Goal: Book appointment/travel/reservation

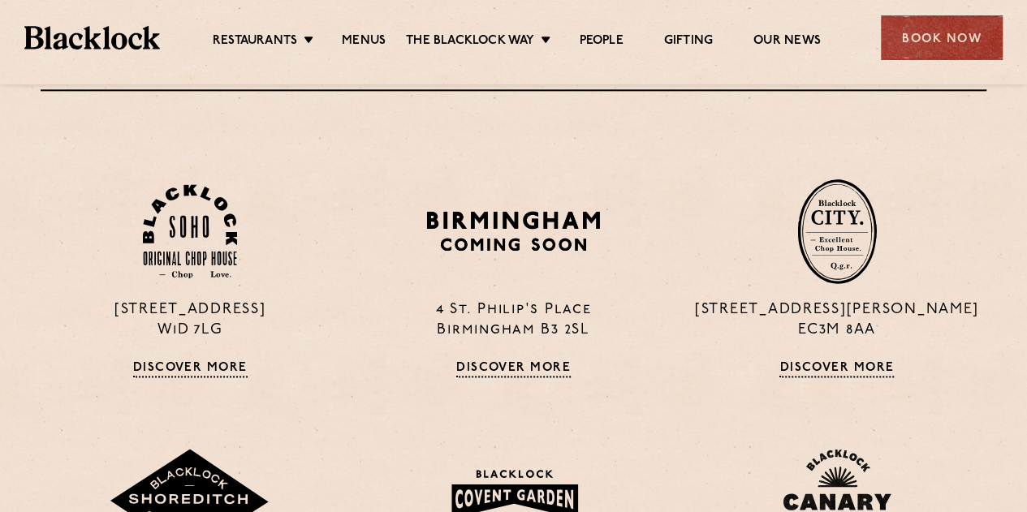
scroll to position [997, 0]
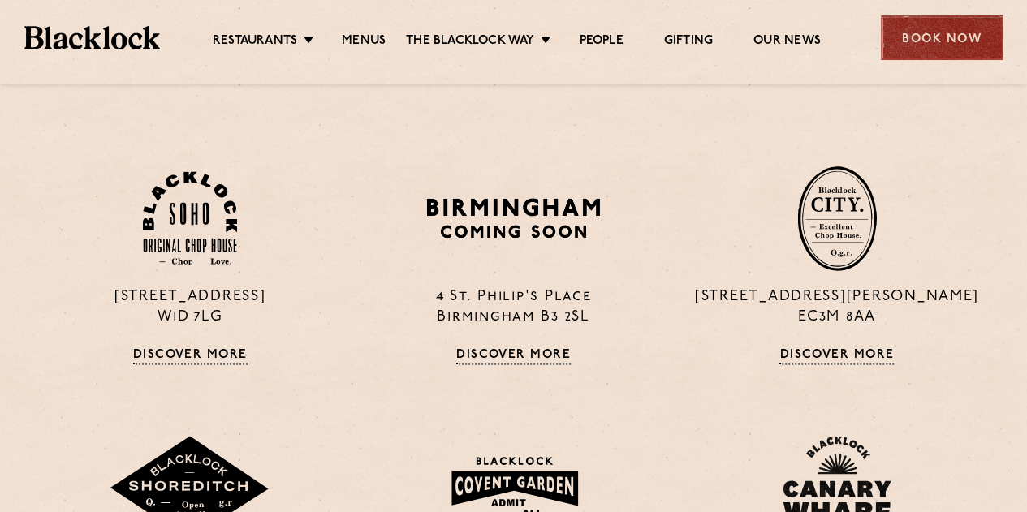
click at [946, 27] on div "Book Now" at bounding box center [942, 37] width 122 height 45
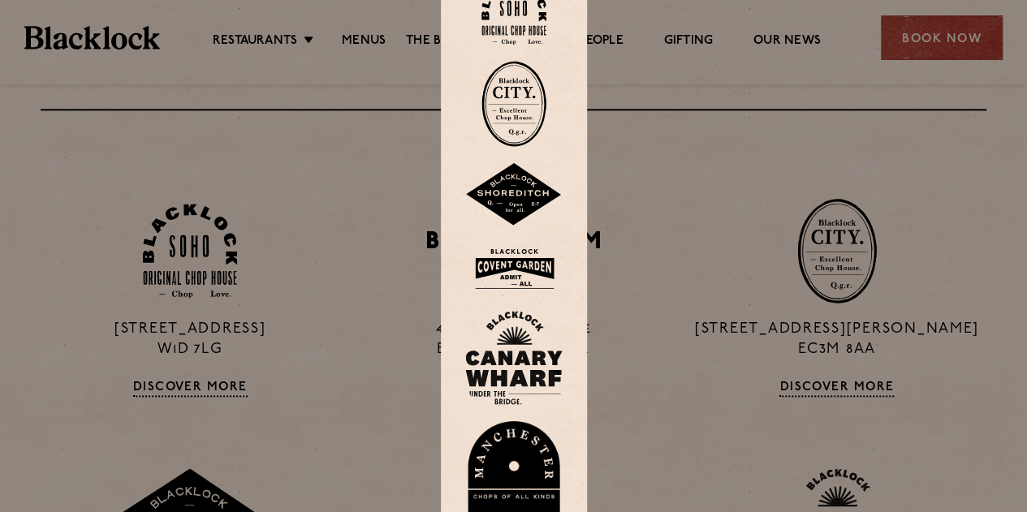
scroll to position [967, 0]
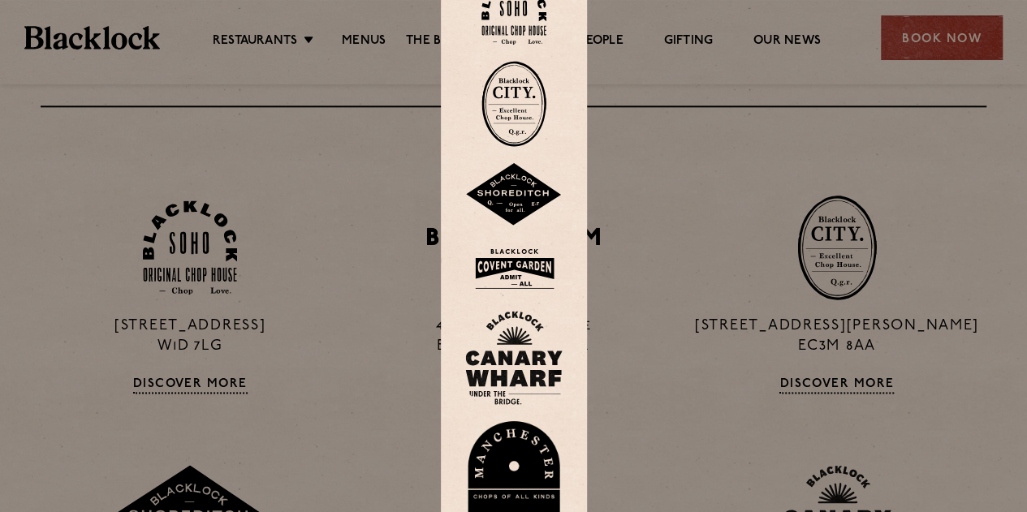
click at [648, 159] on div at bounding box center [513, 256] width 1027 height 512
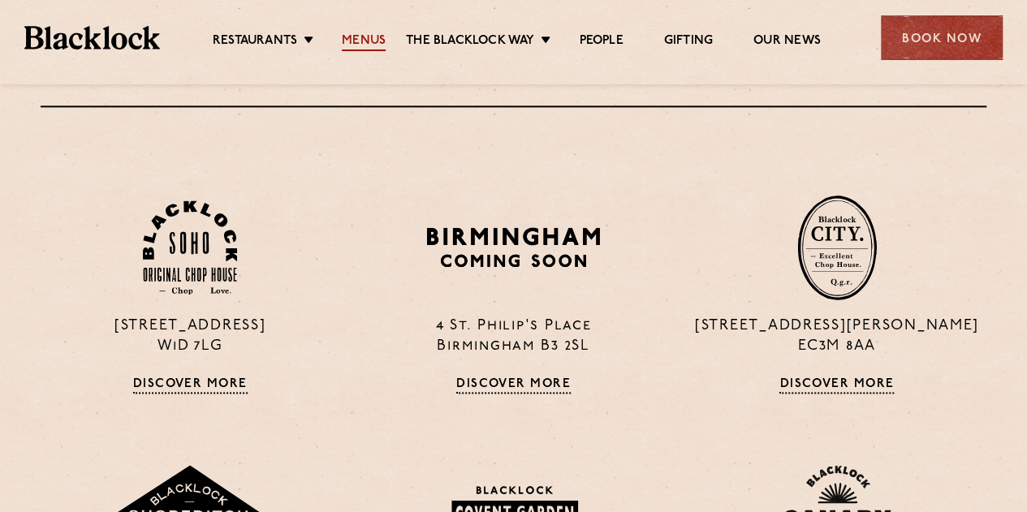
click at [364, 42] on link "Menus" at bounding box center [364, 42] width 44 height 18
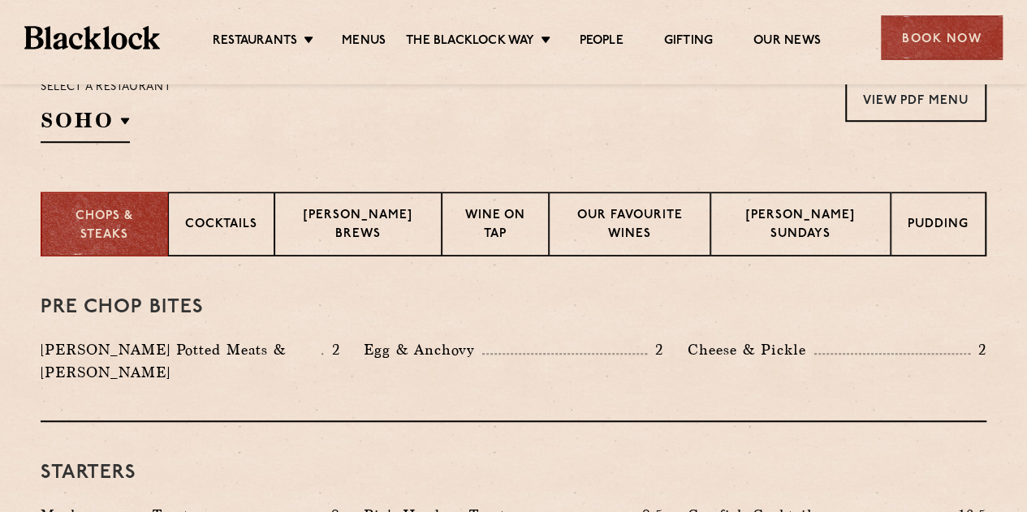
scroll to position [565, 0]
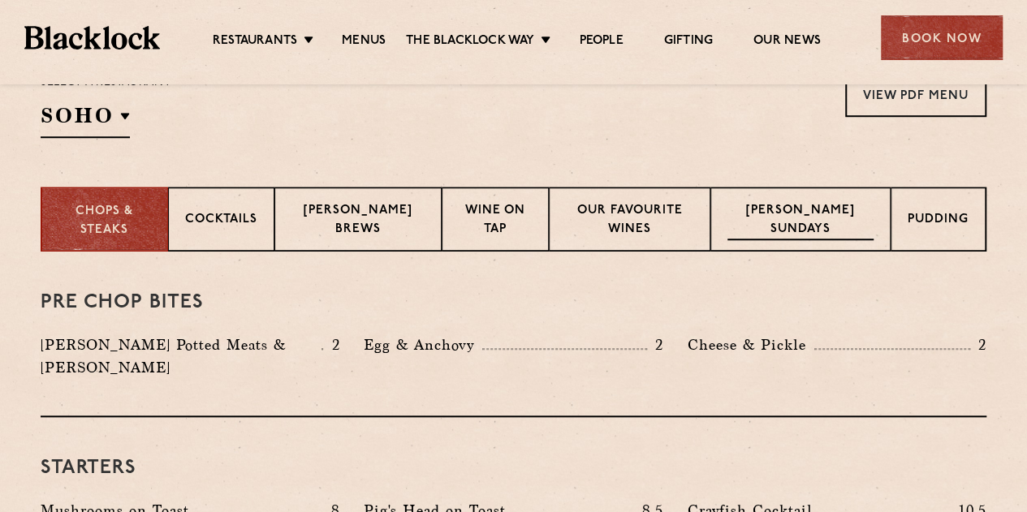
click at [791, 226] on p "[PERSON_NAME] Sundays" at bounding box center [800, 221] width 146 height 38
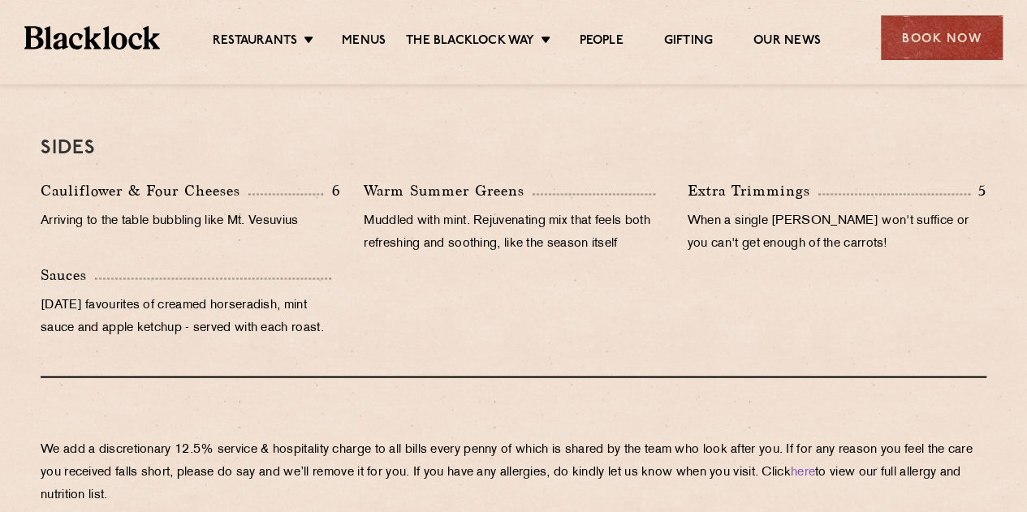
scroll to position [1633, 0]
